Goal: Information Seeking & Learning: Find specific fact

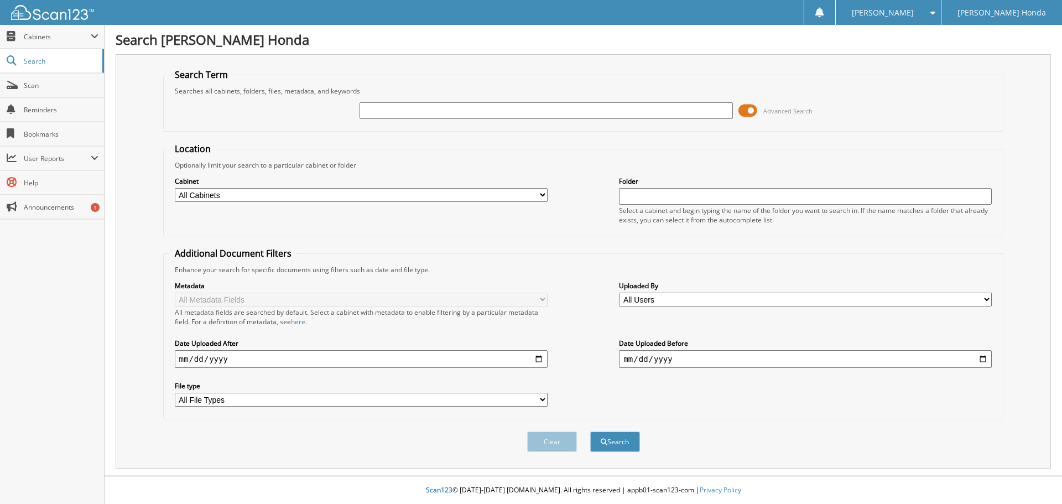
click at [564, 110] on input "text" at bounding box center [546, 110] width 373 height 17
type input "540893"
click at [590, 432] on button "Search" at bounding box center [615, 442] width 50 height 20
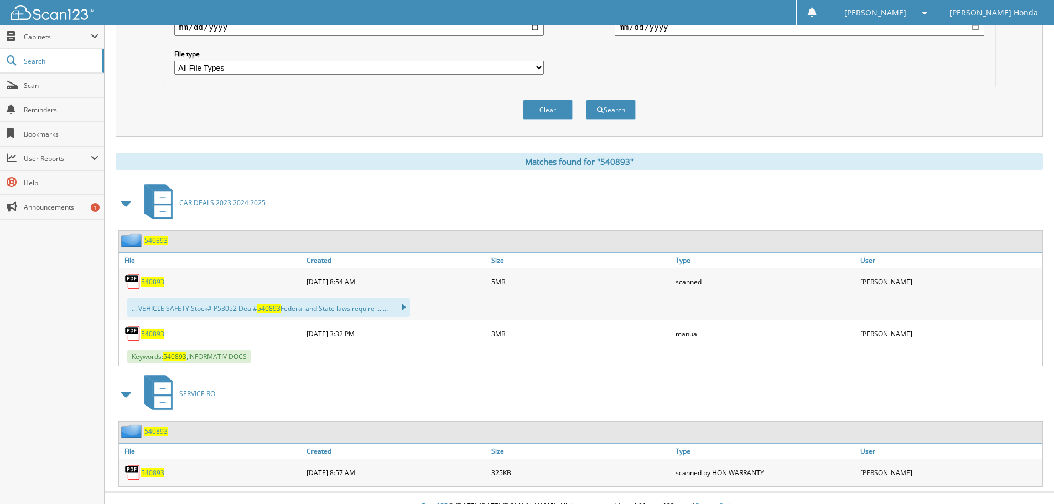
scroll to position [349, 0]
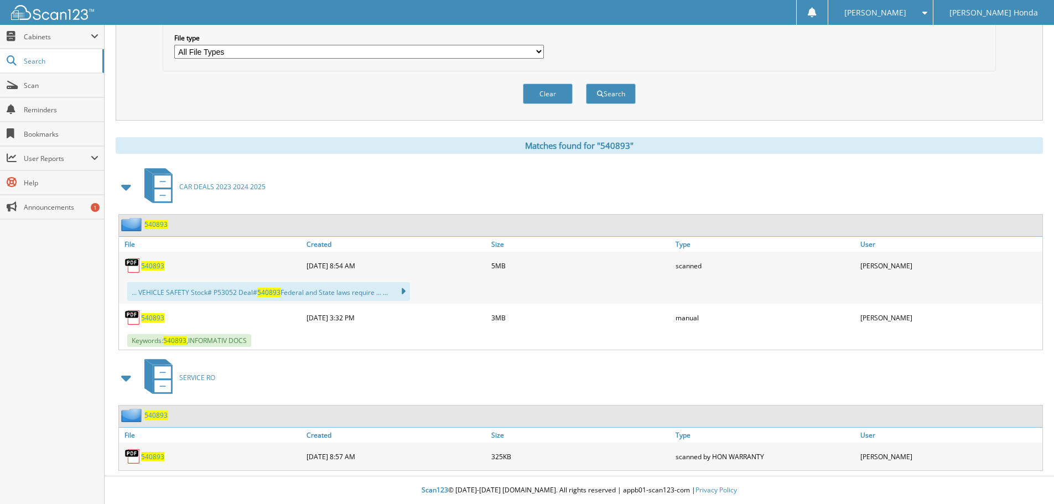
click at [160, 265] on span "540893" at bounding box center [152, 265] width 23 height 9
